Goal: Transaction & Acquisition: Purchase product/service

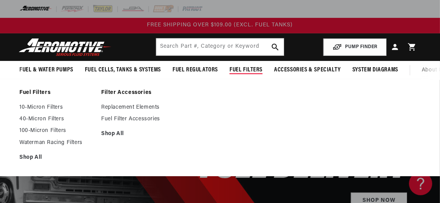
click at [238, 68] on span "Fuel Filters" at bounding box center [245, 70] width 33 height 8
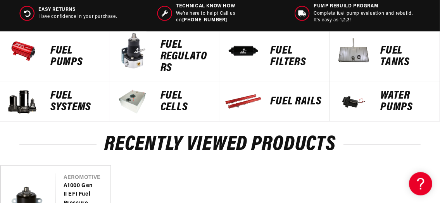
scroll to position [360, 0]
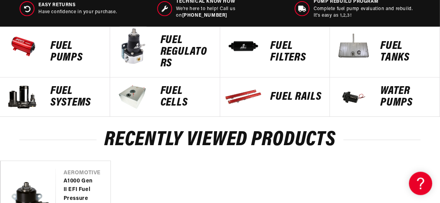
click at [286, 57] on p "FUEL FILTERS" at bounding box center [296, 51] width 52 height 23
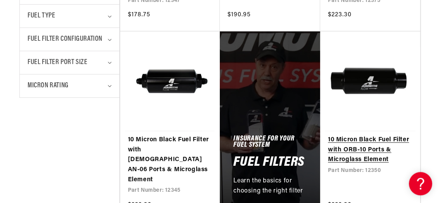
scroll to position [431, 0]
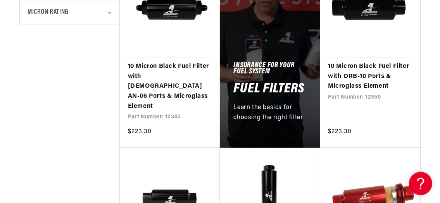
click at [286, 103] on p "Learn the basics for choosing the right filter" at bounding box center [269, 113] width 73 height 20
click at [287, 42] on div "Insurance For Your Fuel System Fuel Filters Learn the basics for choosing the r…" at bounding box center [270, 53] width 100 height 190
click at [270, 63] on h5 "Insurance For Your Fuel System" at bounding box center [269, 69] width 73 height 12
click at [266, 83] on h2 "Fuel Filters" at bounding box center [268, 89] width 71 height 12
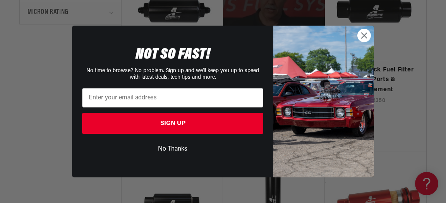
click at [359, 40] on icon "Close dialog" at bounding box center [365, 36] width 14 height 14
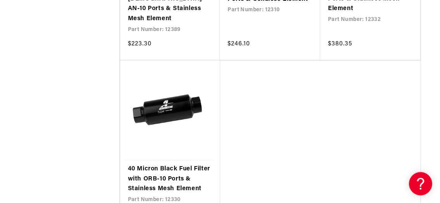
scroll to position [1633, 0]
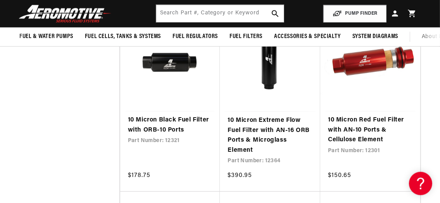
scroll to position [513, 0]
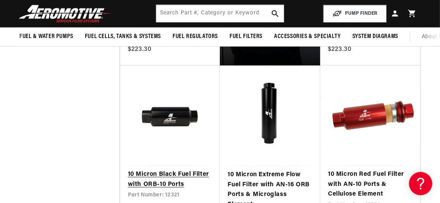
click at [187, 169] on link "10 Micron Black Fuel Filter with ORB-10 Ports" at bounding box center [170, 179] width 84 height 20
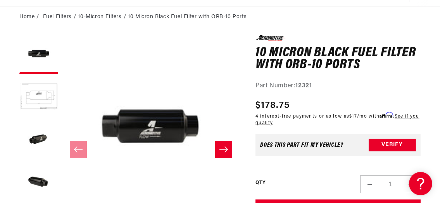
scroll to position [75, 0]
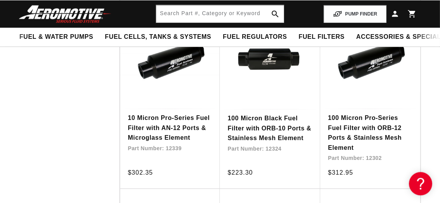
scroll to position [741, 0]
